Goal: Information Seeking & Learning: Learn about a topic

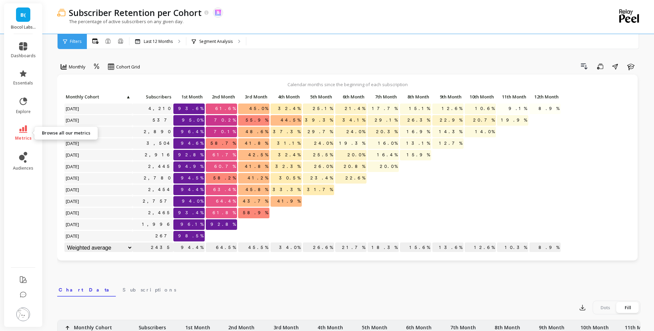
click at [18, 135] on span "metrics" at bounding box center [23, 137] width 17 height 5
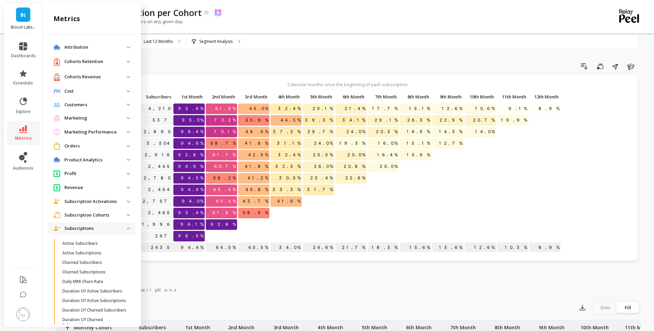
click at [91, 226] on p "Subscriptions" at bounding box center [95, 228] width 62 height 7
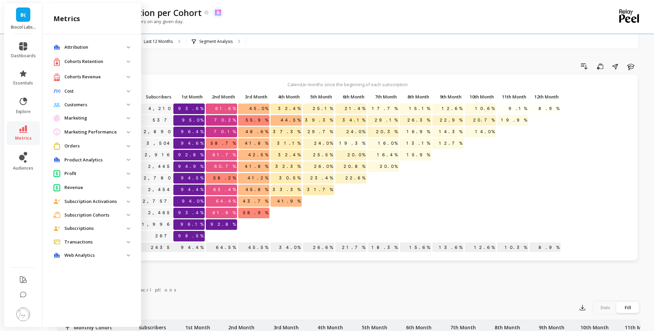
click at [93, 215] on p "Subscription Cohorts" at bounding box center [95, 215] width 62 height 7
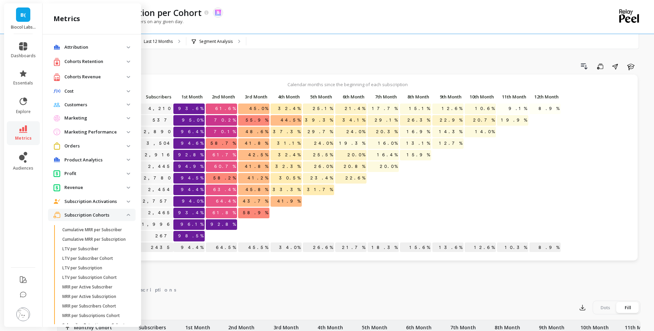
click at [93, 215] on p "Subscription Cohorts" at bounding box center [95, 215] width 62 height 7
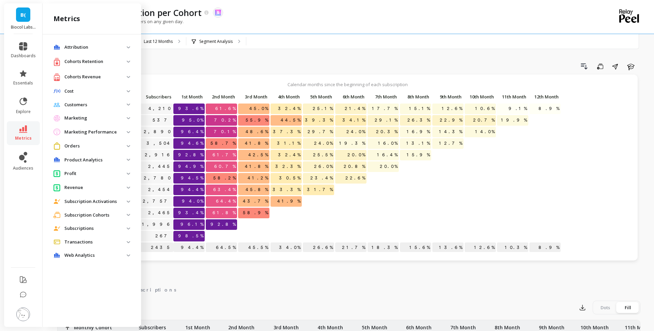
click at [100, 75] on p "Cohorts Revenue" at bounding box center [95, 77] width 62 height 7
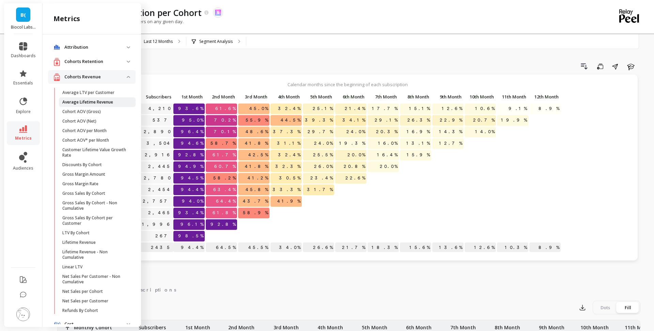
click at [99, 103] on p "Average Lifetime Revenue" at bounding box center [87, 101] width 51 height 5
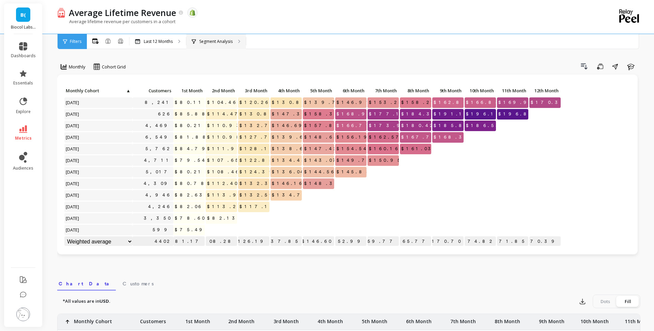
click at [223, 44] on p "Segment Analysis" at bounding box center [215, 41] width 33 height 5
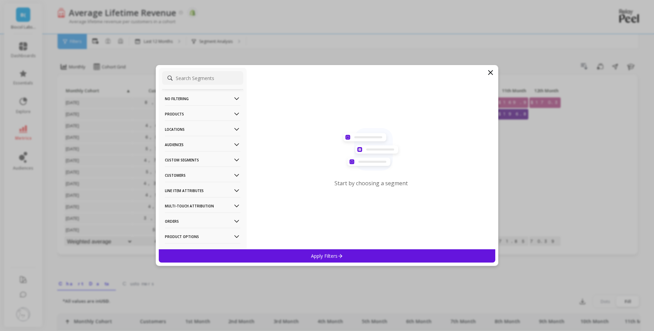
click at [206, 146] on p "Audiences" at bounding box center [203, 144] width 76 height 17
click at [195, 163] on p "Custom Segments" at bounding box center [203, 159] width 76 height 17
click at [195, 177] on p "Customers" at bounding box center [203, 174] width 76 height 17
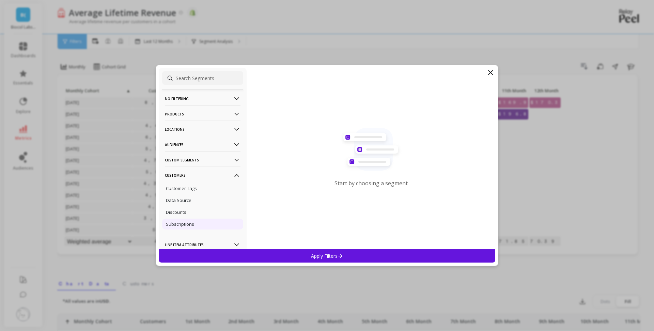
click at [193, 221] on p "Subscriptions" at bounding box center [180, 224] width 28 height 6
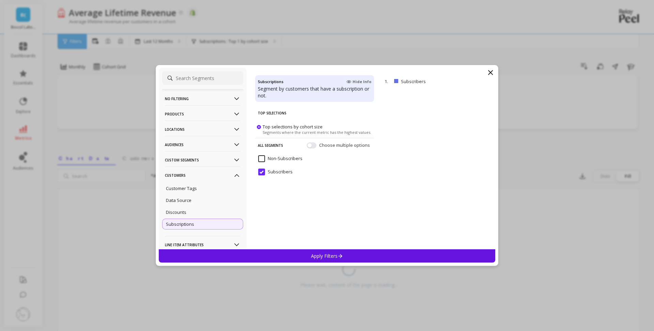
click at [315, 257] on p "Apply Filters" at bounding box center [327, 256] width 32 height 6
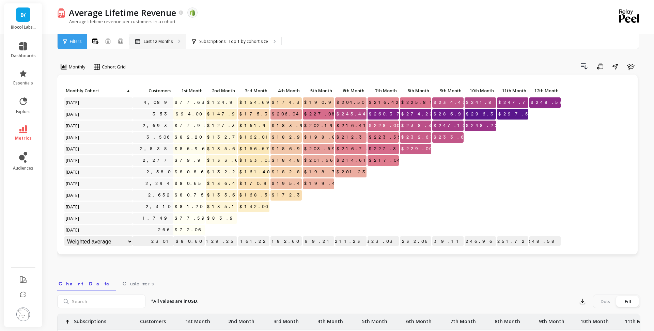
click at [179, 45] on div "Last 12 Months" at bounding box center [157, 41] width 57 height 15
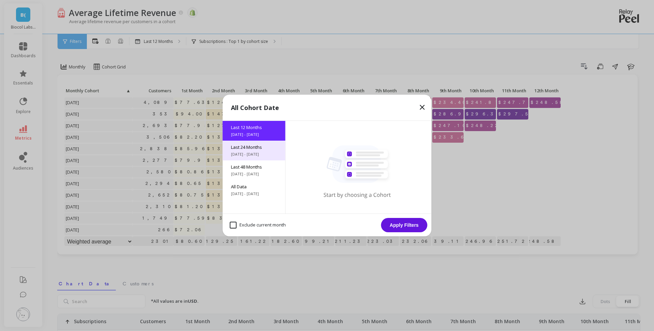
click at [269, 144] on span "Last 24 Months" at bounding box center [254, 147] width 46 height 6
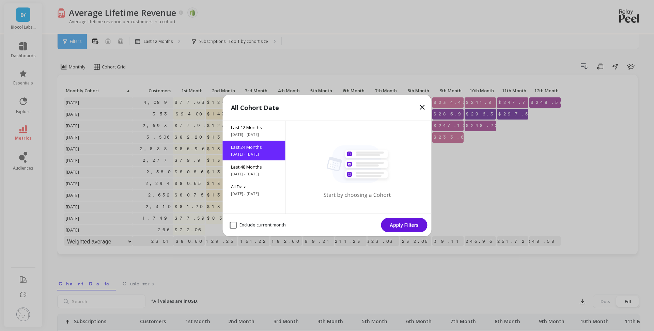
click at [413, 226] on button "Apply Filters" at bounding box center [404, 225] width 46 height 14
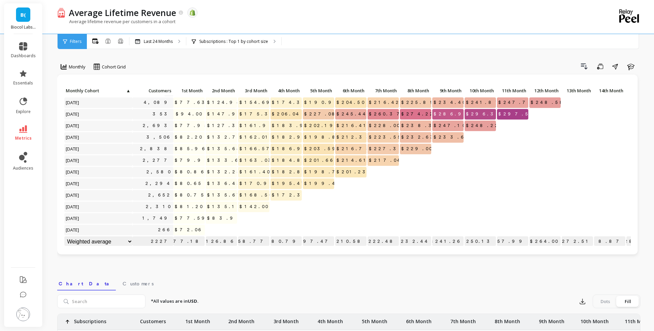
scroll to position [139, 0]
